Goal: Register for event/course

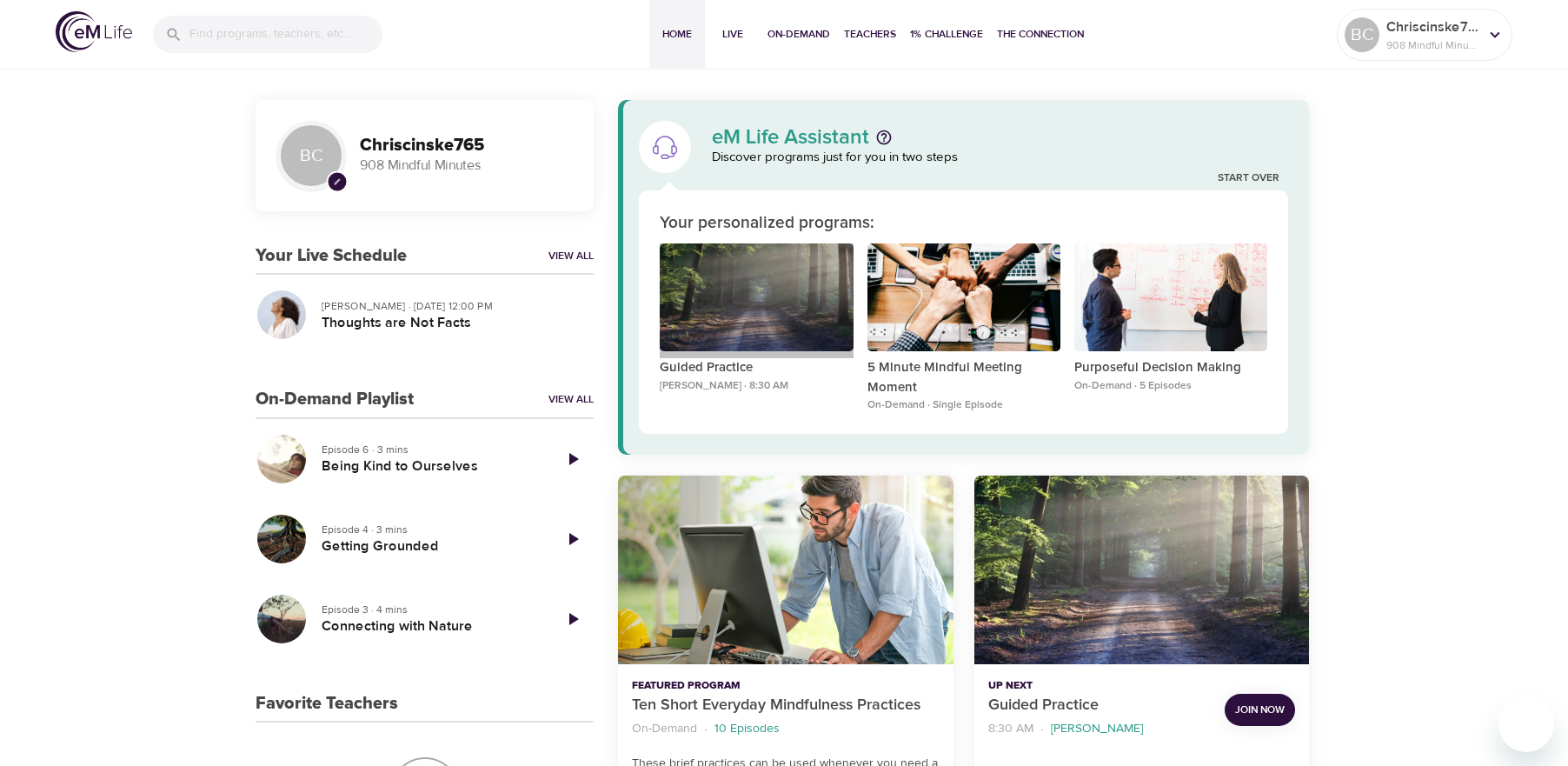
click at [780, 315] on div "Guided Practice" at bounding box center [757, 297] width 193 height 109
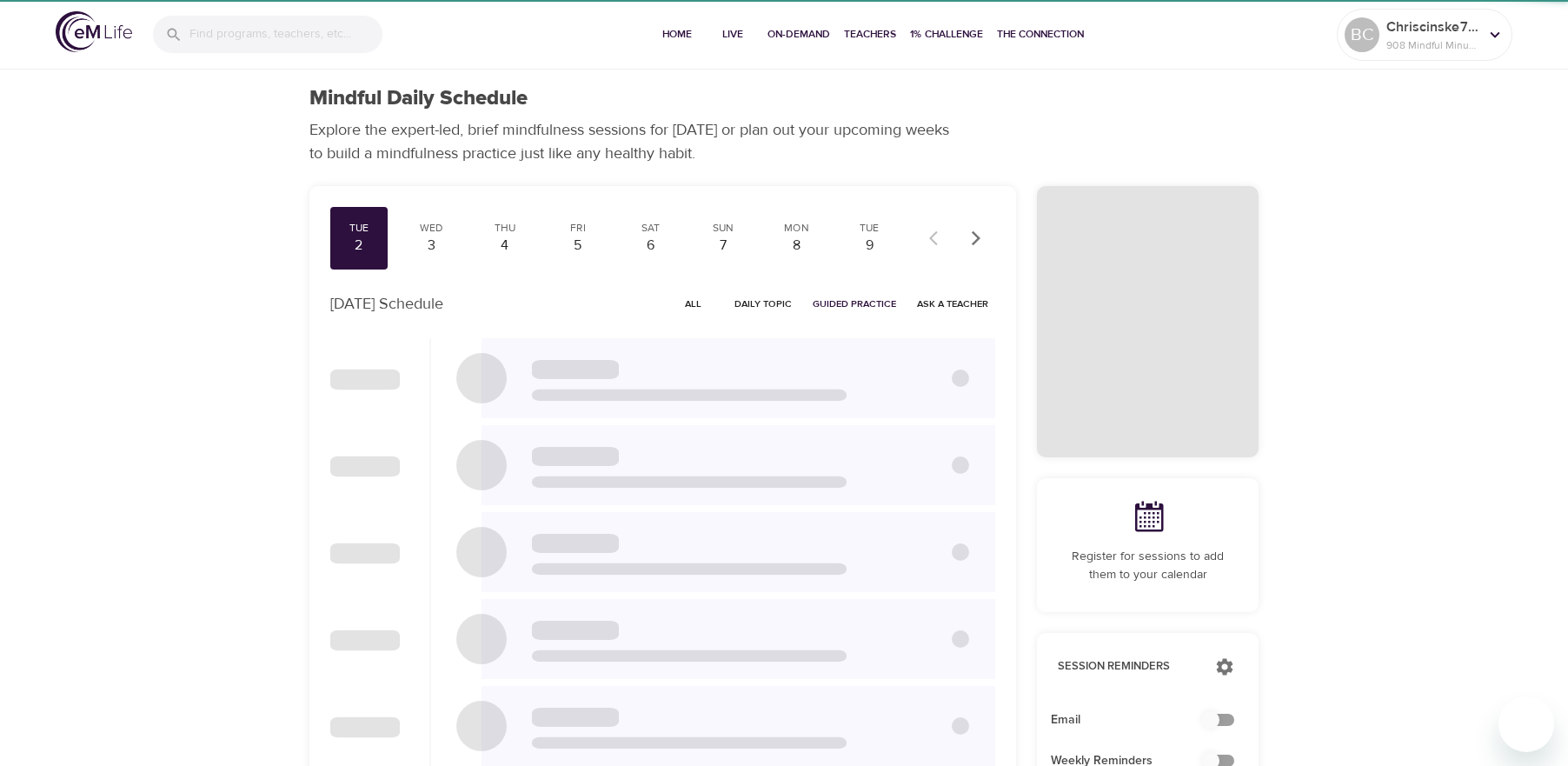
checkbox input "true"
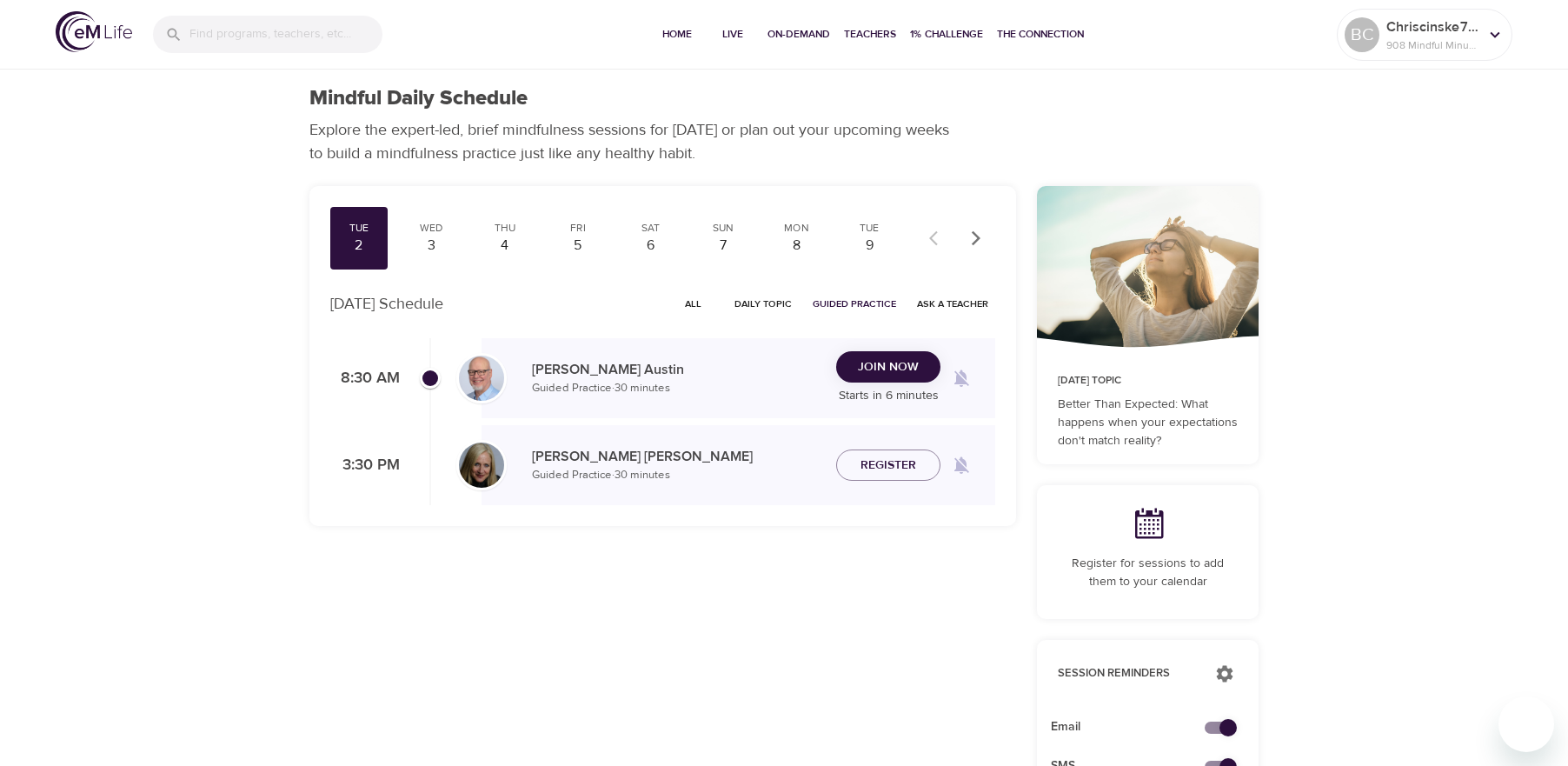
click at [898, 368] on span "Join Now" at bounding box center [888, 366] width 60 height 21
